Goal: Task Accomplishment & Management: Manage account settings

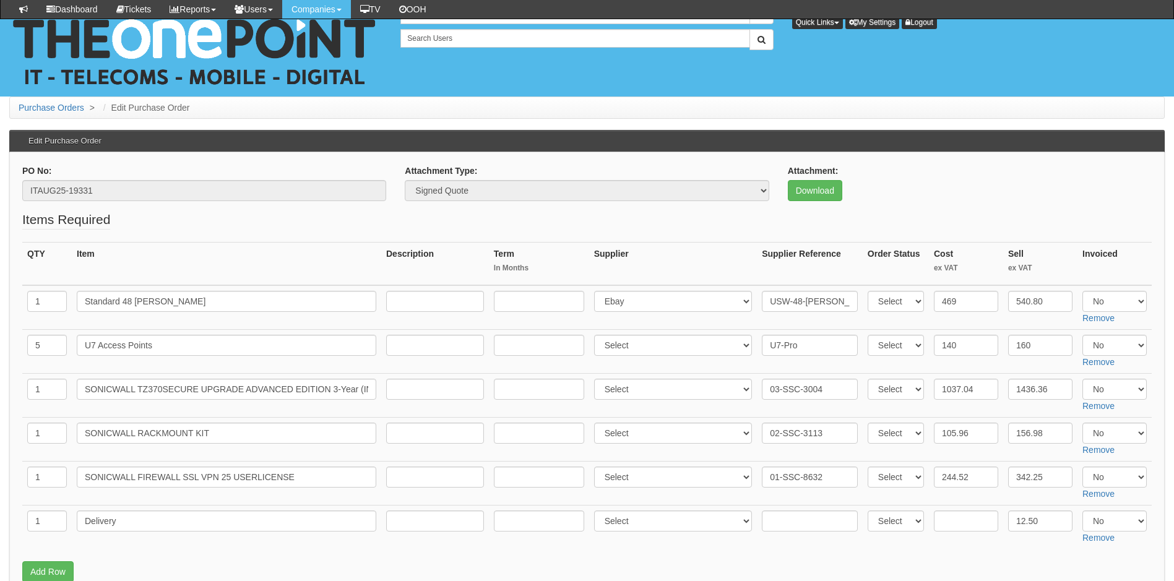
scroll to position [495, 0]
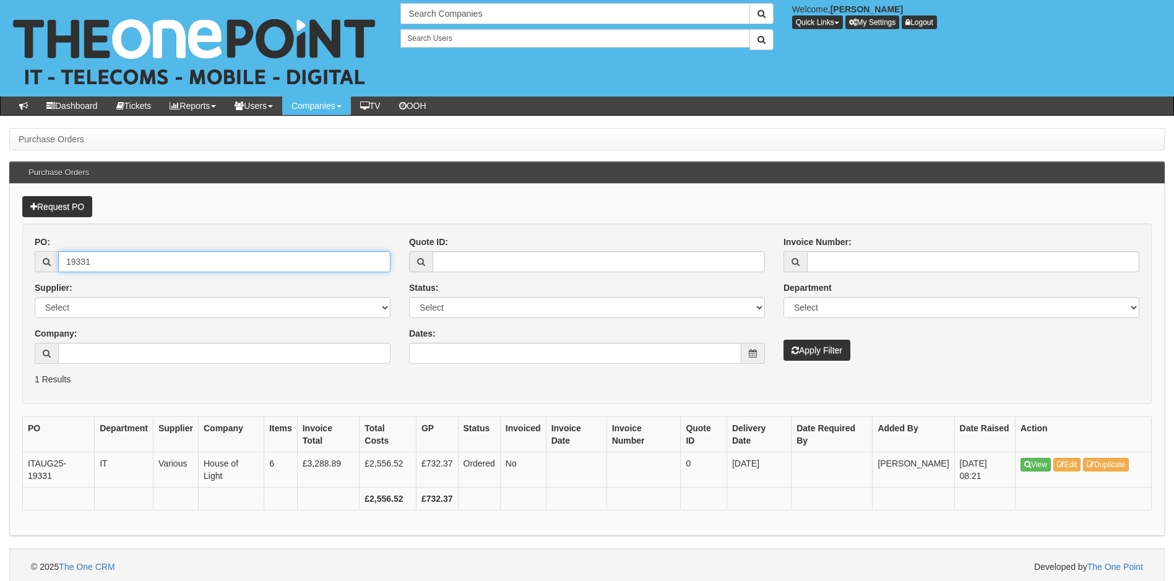
drag, startPoint x: 99, startPoint y: 264, endPoint x: 92, endPoint y: 268, distance: 8.3
click at [92, 268] on input "19331" at bounding box center [224, 261] width 332 height 21
type input "19352"
click at [783, 340] on button "Apply Filter" at bounding box center [816, 350] width 67 height 21
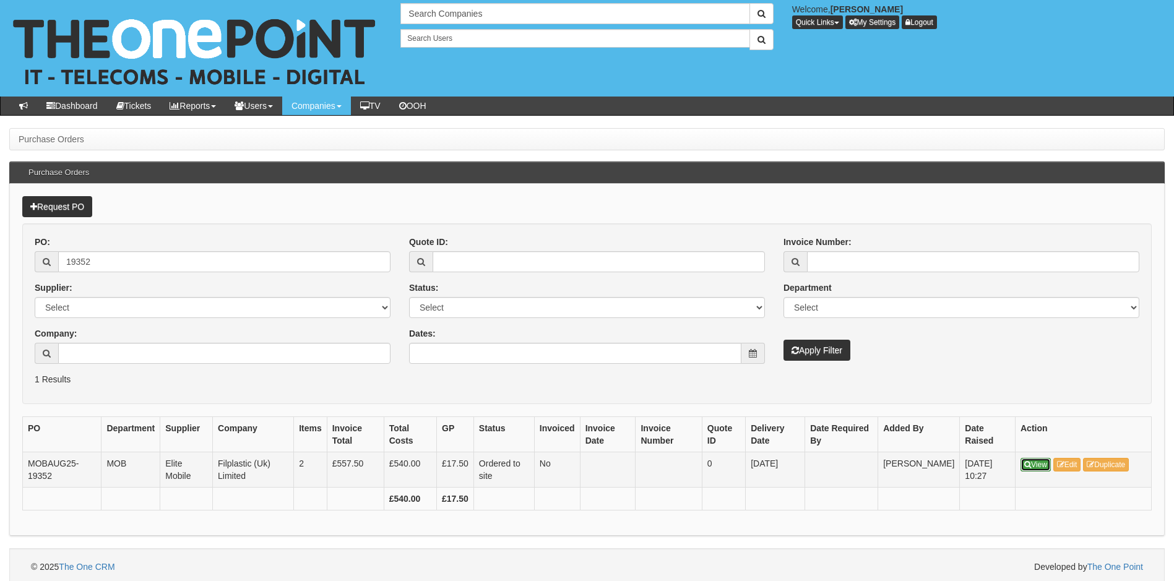
click at [1034, 466] on link "View" at bounding box center [1035, 465] width 30 height 14
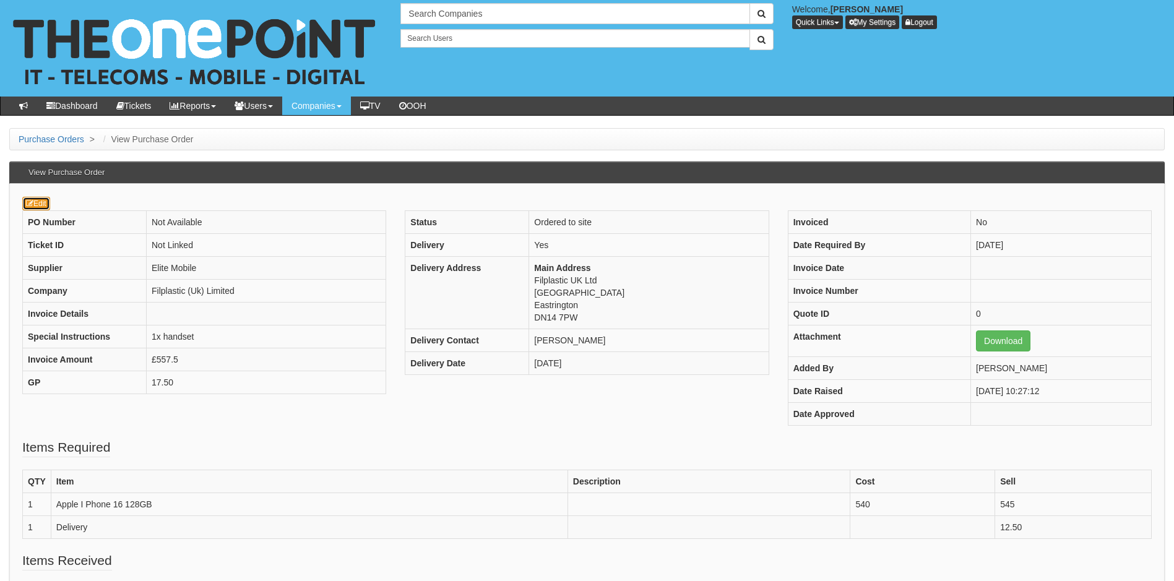
click at [41, 207] on link "Edit" at bounding box center [36, 204] width 28 height 14
